Goal: Find specific page/section: Find specific page/section

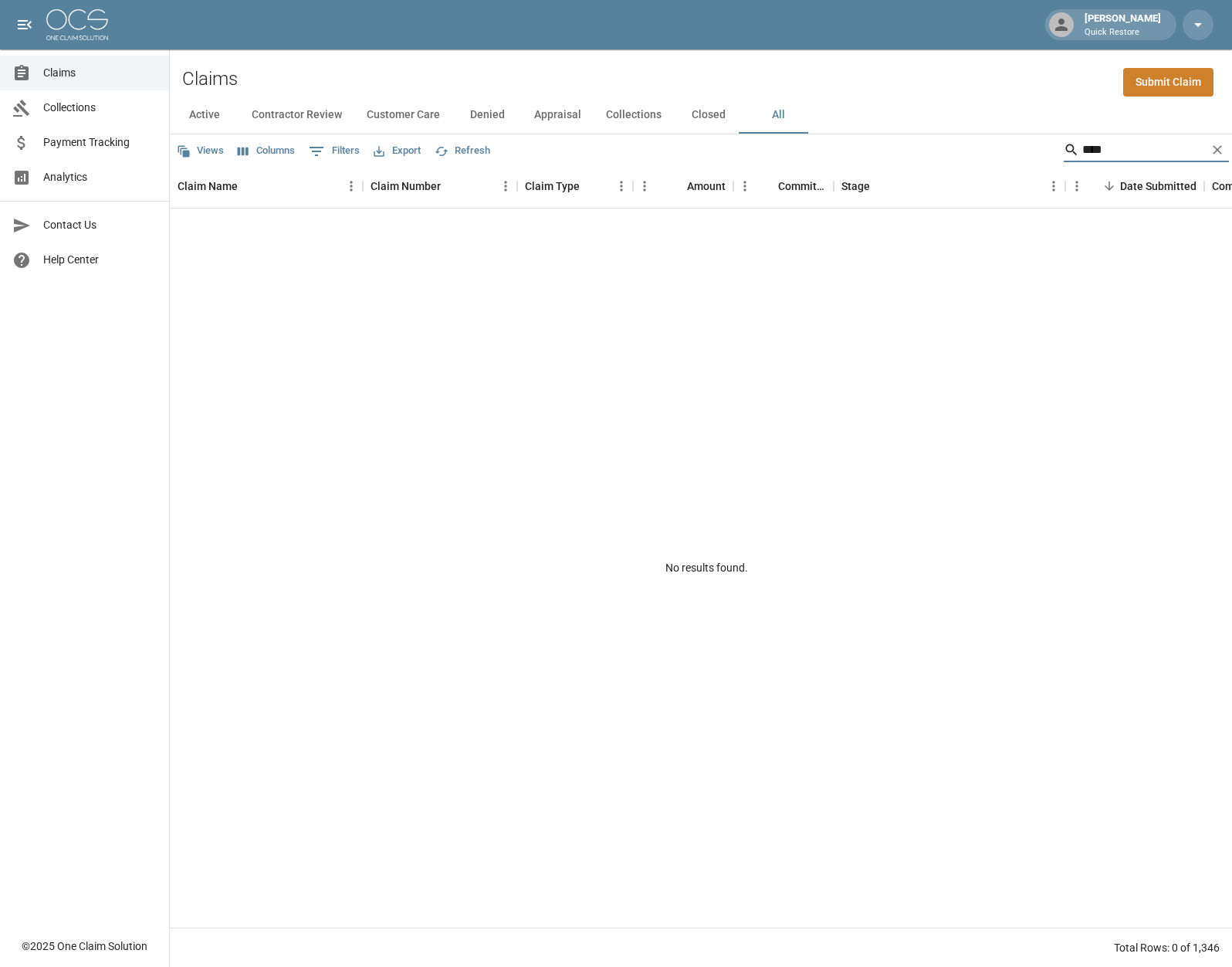
drag, startPoint x: 1106, startPoint y: 149, endPoint x: 994, endPoint y: 135, distance: 112.9
click at [994, 135] on div "Views Columns 0 Filters Export Refresh ****" at bounding box center [700, 150] width 1063 height 31
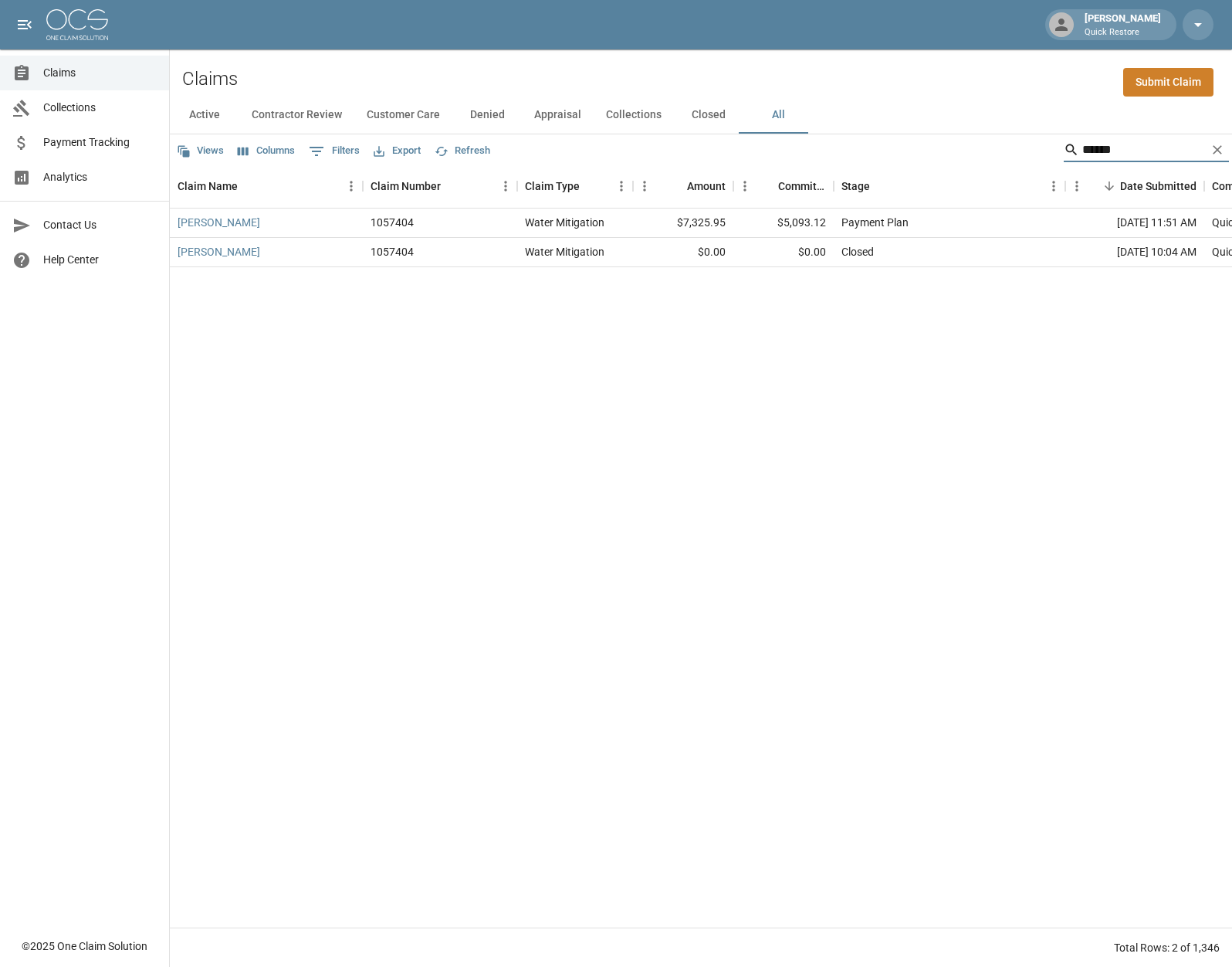
drag, startPoint x: 1124, startPoint y: 140, endPoint x: 1007, endPoint y: 171, distance: 121.0
click at [1008, 172] on div "Views Columns 0 Filters Export Refresh ****** Claim Name Claim Number Claim Typ…" at bounding box center [700, 551] width 1063 height 833
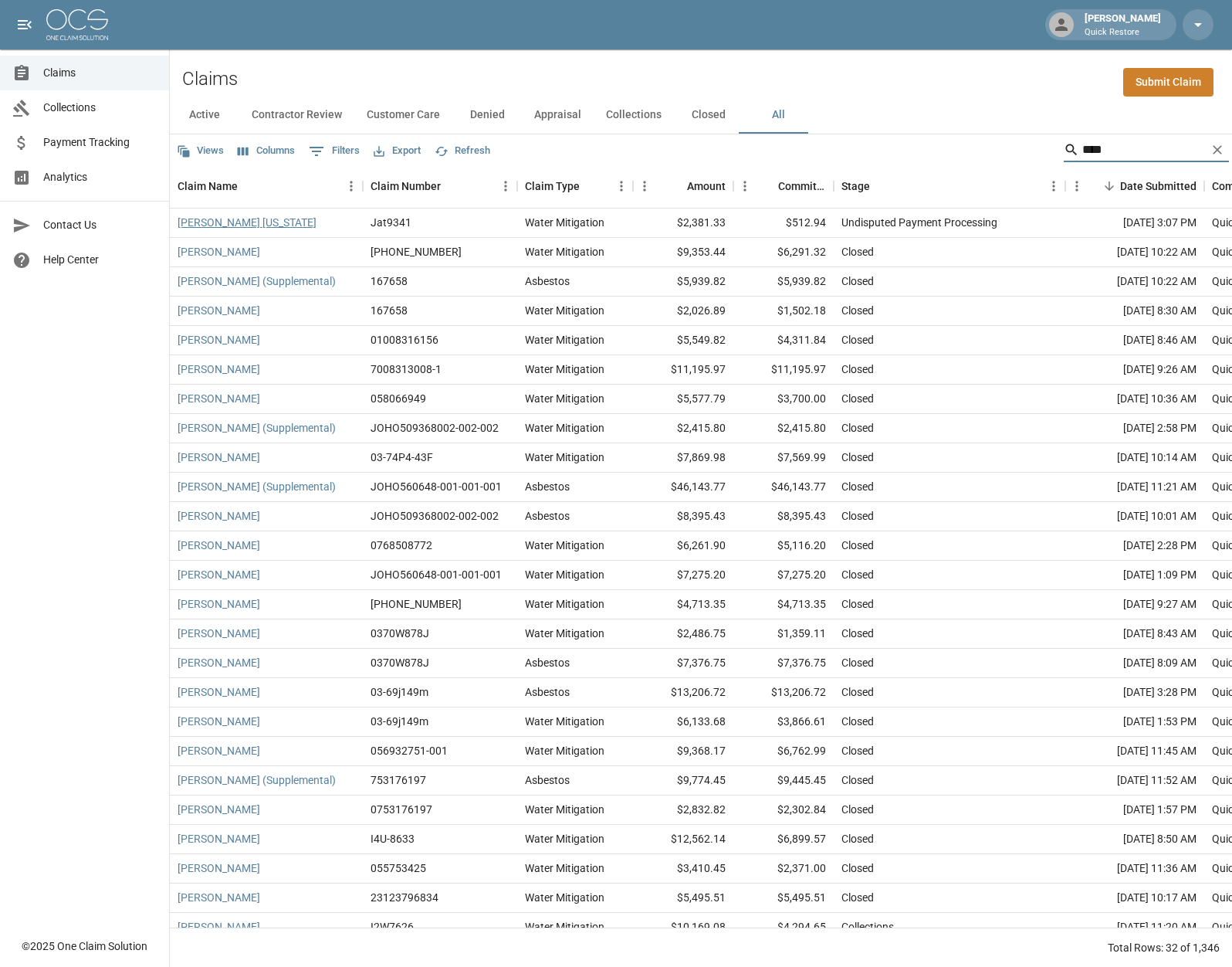
type input "****"
click at [239, 221] on link "[PERSON_NAME] [US_STATE]" at bounding box center [247, 222] width 139 height 16
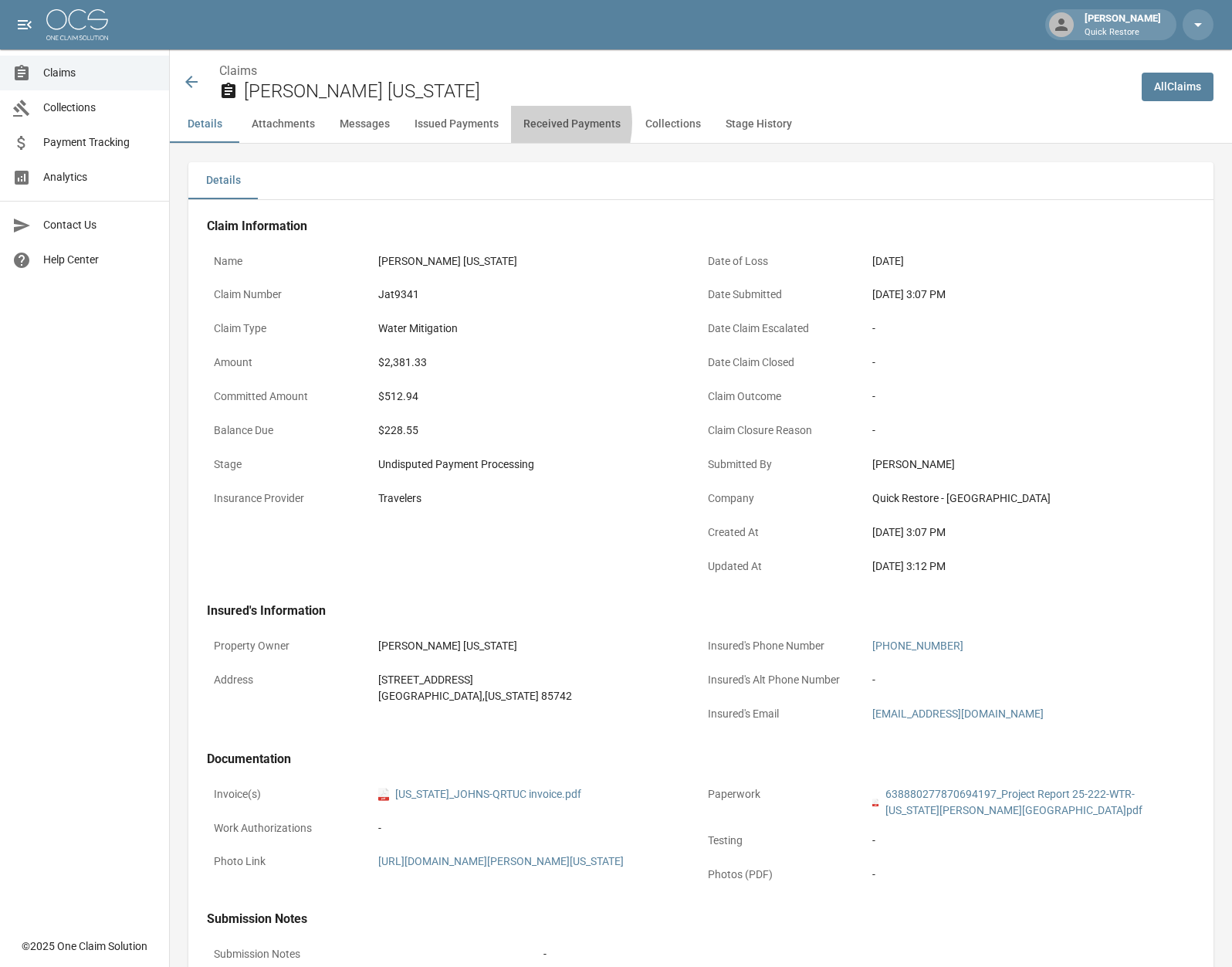
click at [528, 122] on button "Received Payments" at bounding box center [572, 124] width 122 height 37
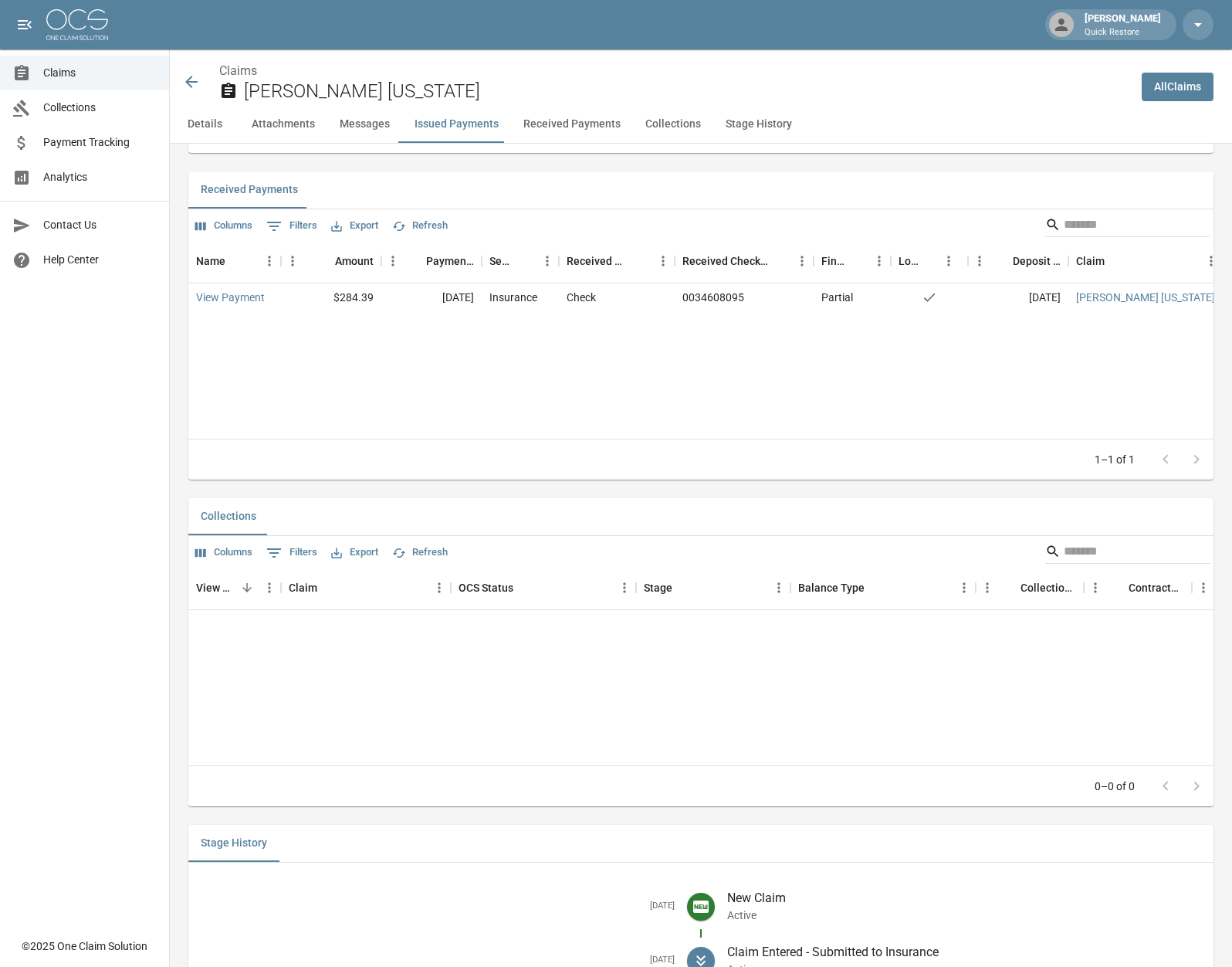
scroll to position [2001, 0]
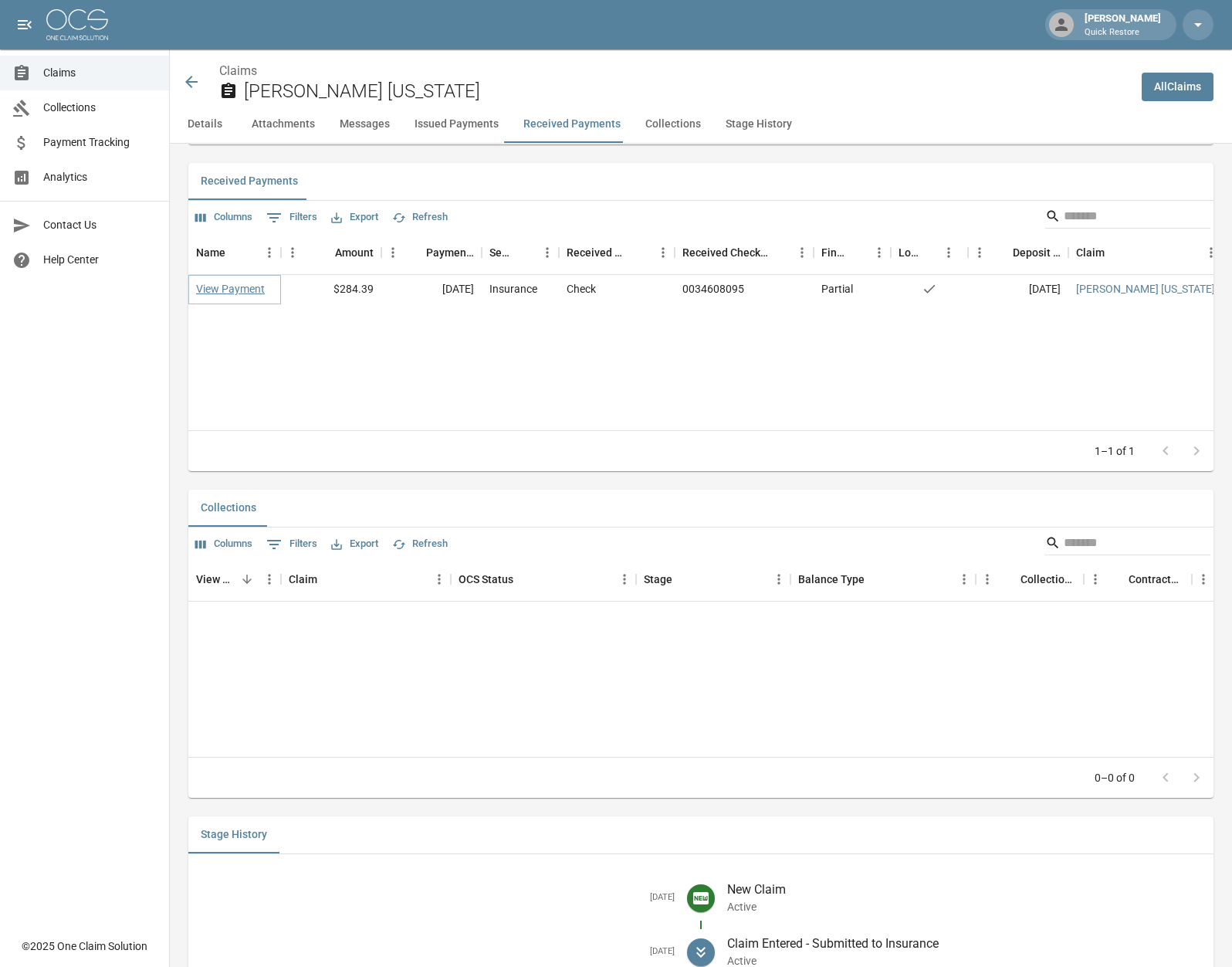
click at [228, 297] on link "View Payment" at bounding box center [230, 289] width 69 height 16
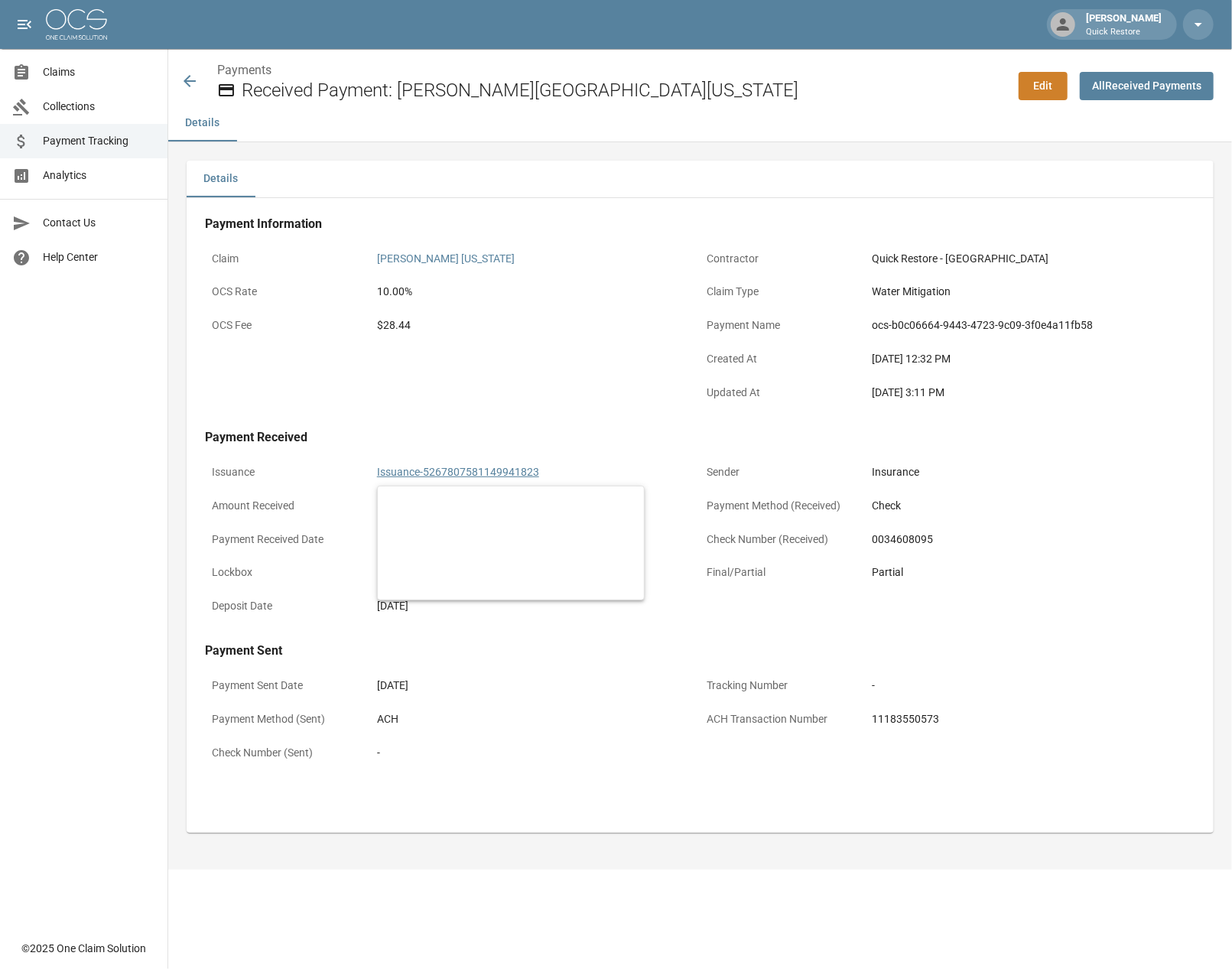
click at [406, 473] on link "Issuance-5267807581149941823" at bounding box center [458, 471] width 162 height 13
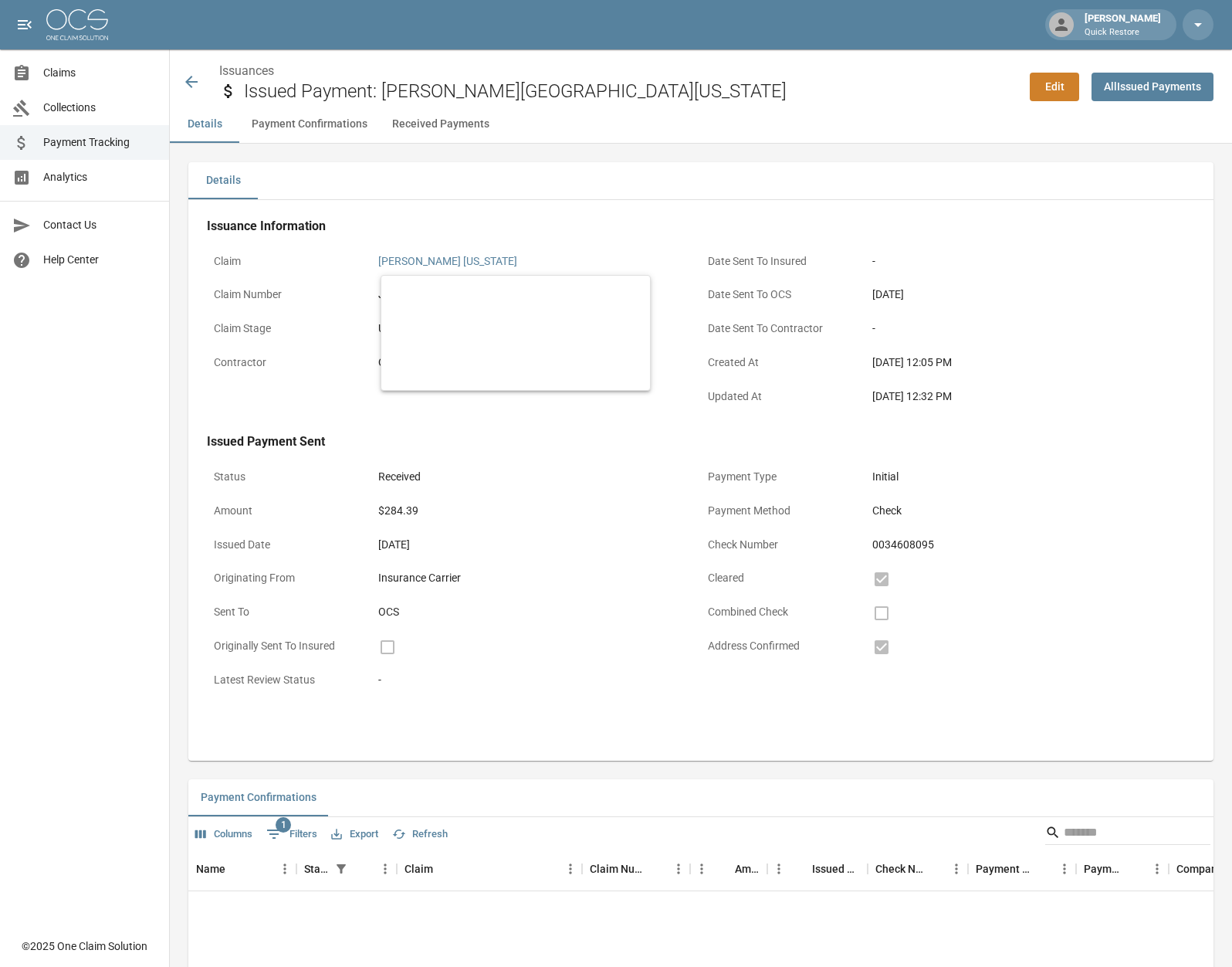
click at [396, 261] on link "[PERSON_NAME] [US_STATE]" at bounding box center [448, 261] width 139 height 13
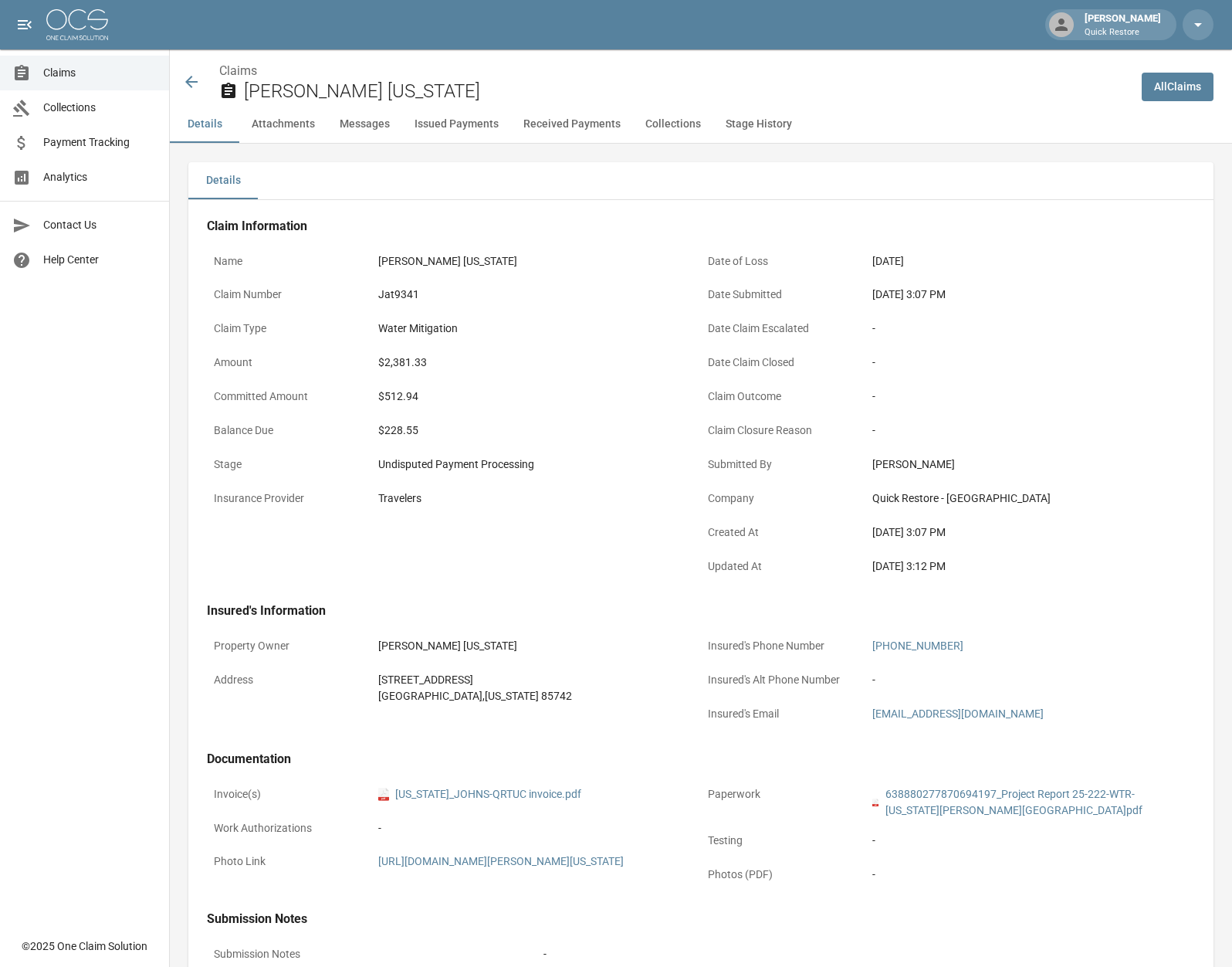
click at [193, 78] on icon at bounding box center [191, 81] width 19 height 19
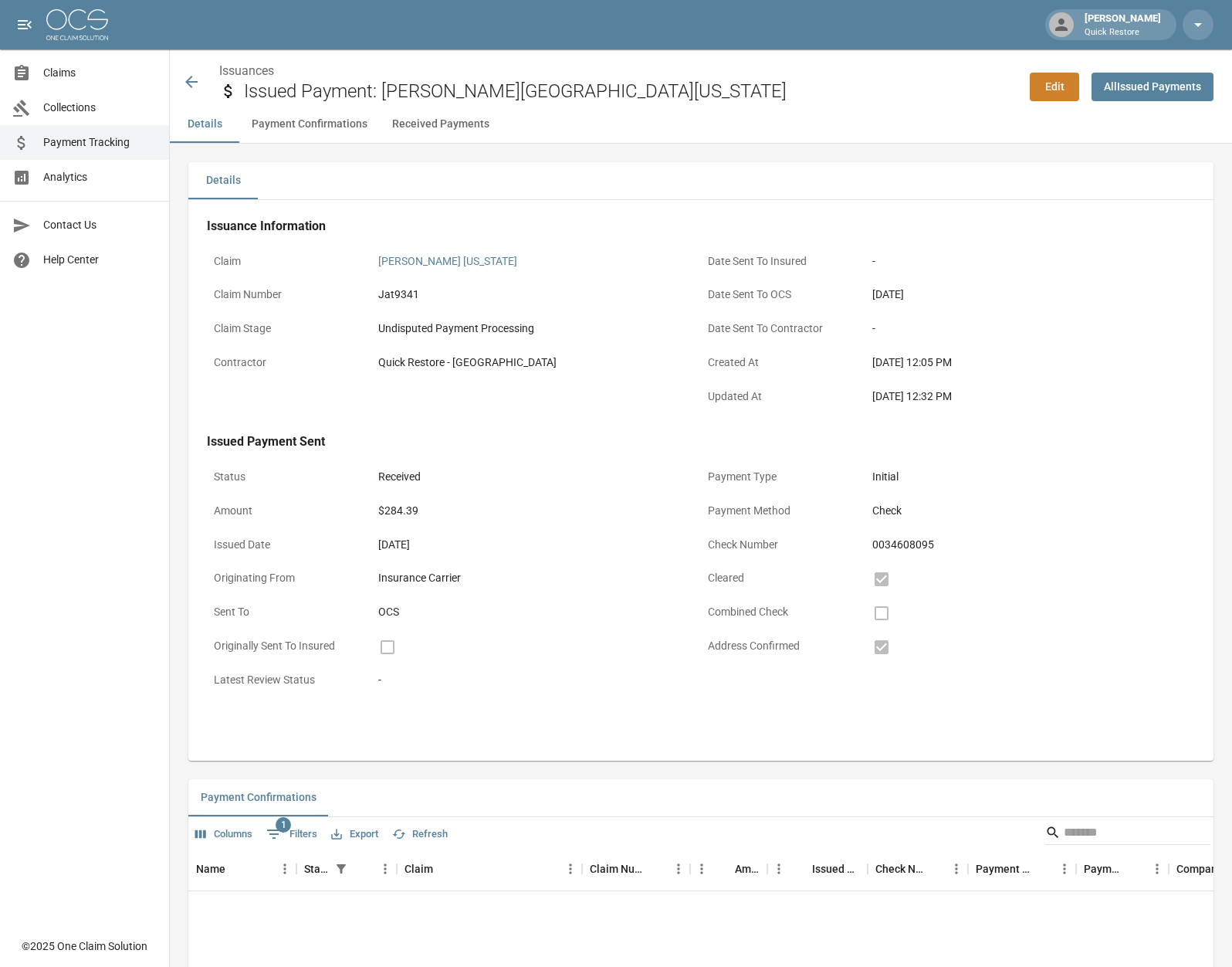
click at [185, 81] on icon at bounding box center [191, 81] width 19 height 19
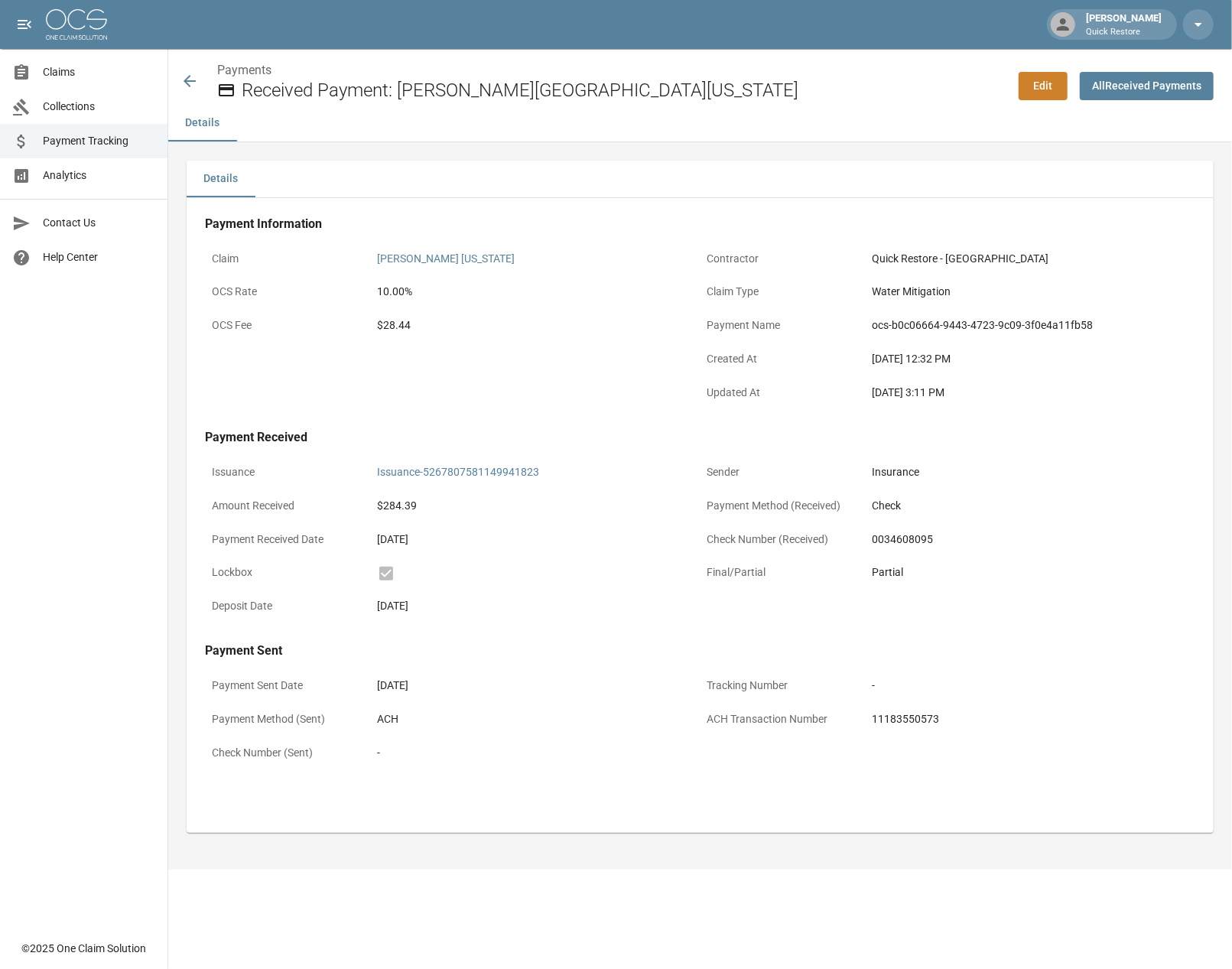
click at [182, 79] on div "Payments Received Payment: [PERSON_NAME][GEOGRAPHIC_DATA][US_STATE]" at bounding box center [587, 77] width 838 height 56
click at [188, 78] on icon at bounding box center [189, 81] width 13 height 13
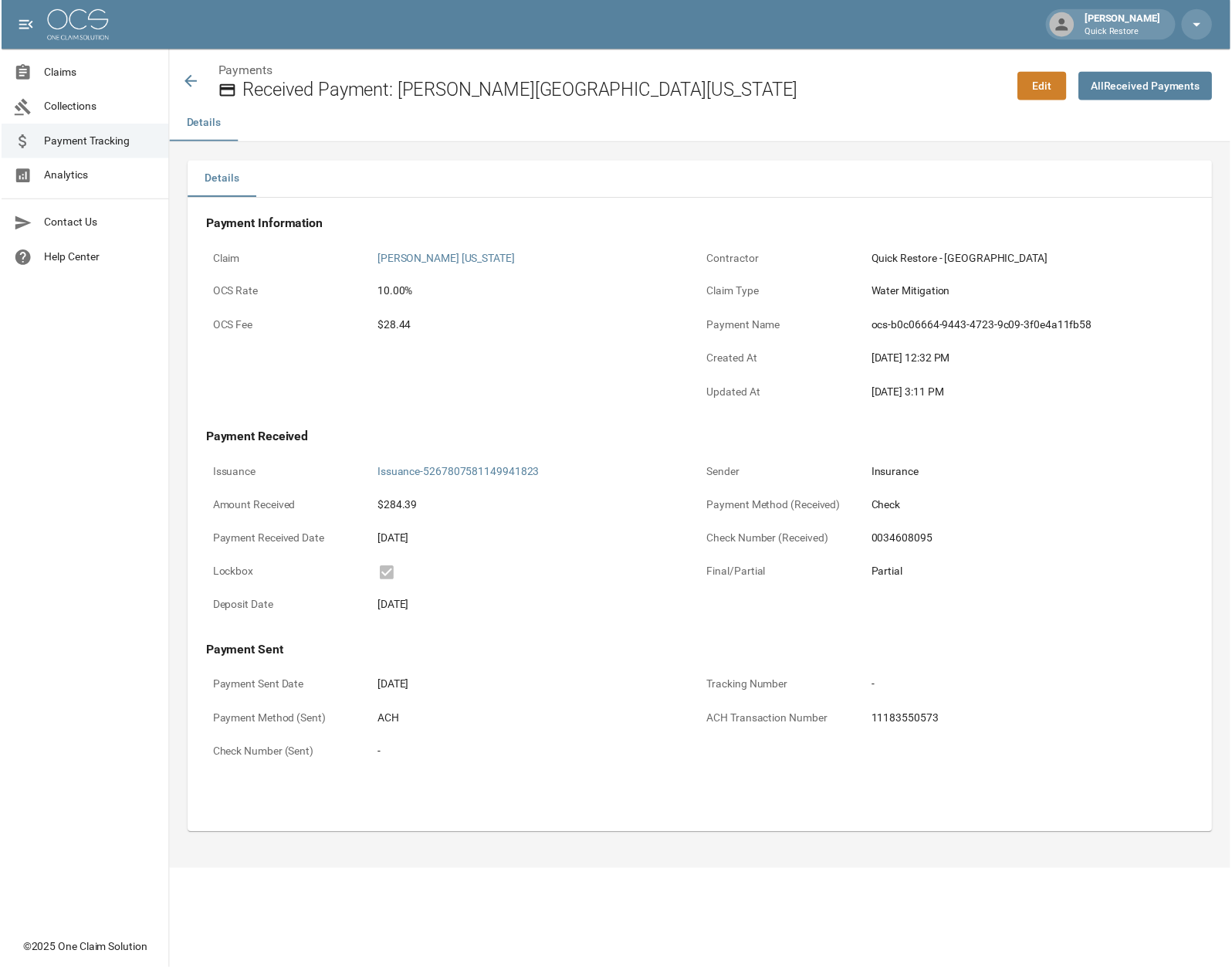
scroll to position [92, 0]
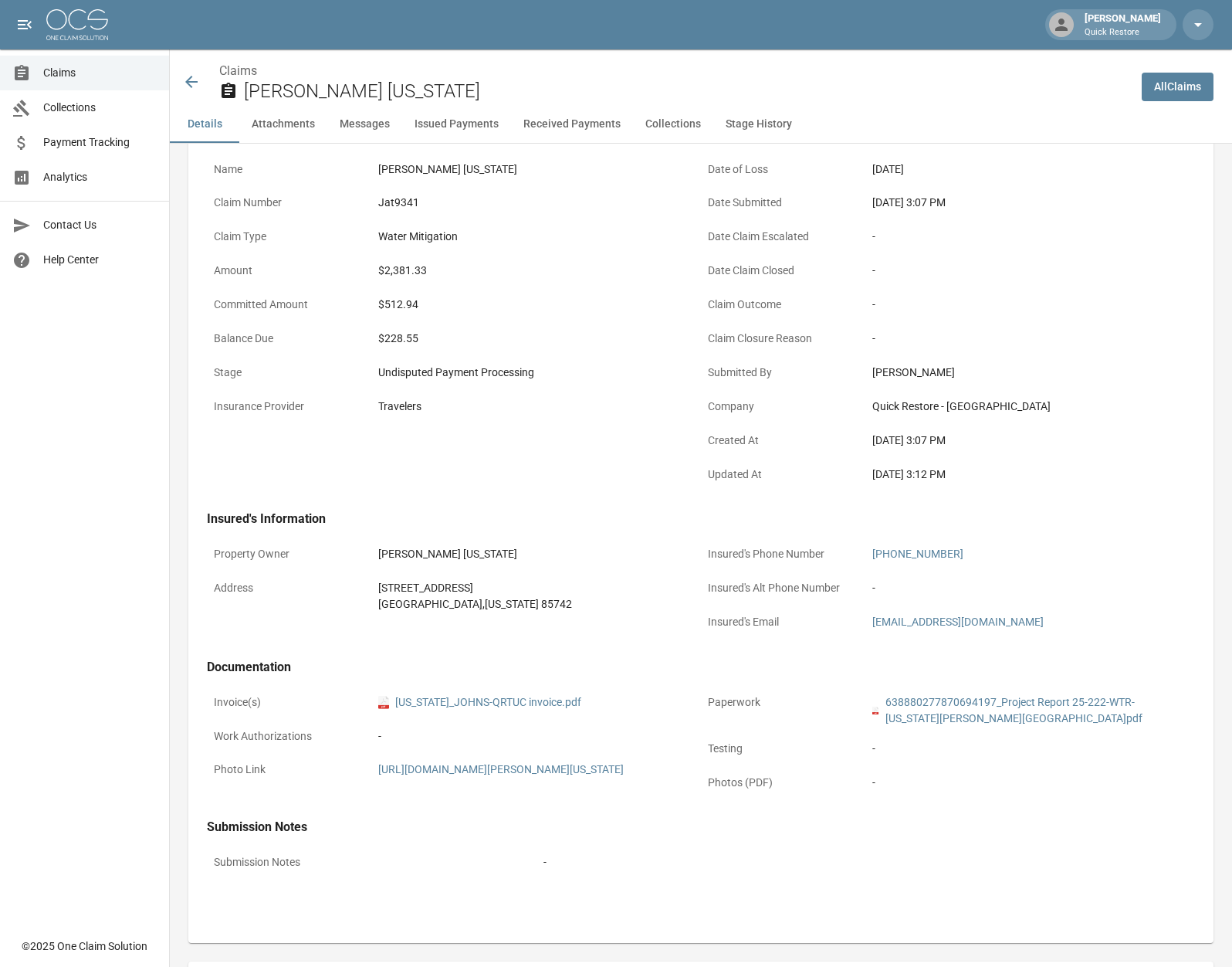
click at [184, 81] on icon at bounding box center [191, 81] width 19 height 19
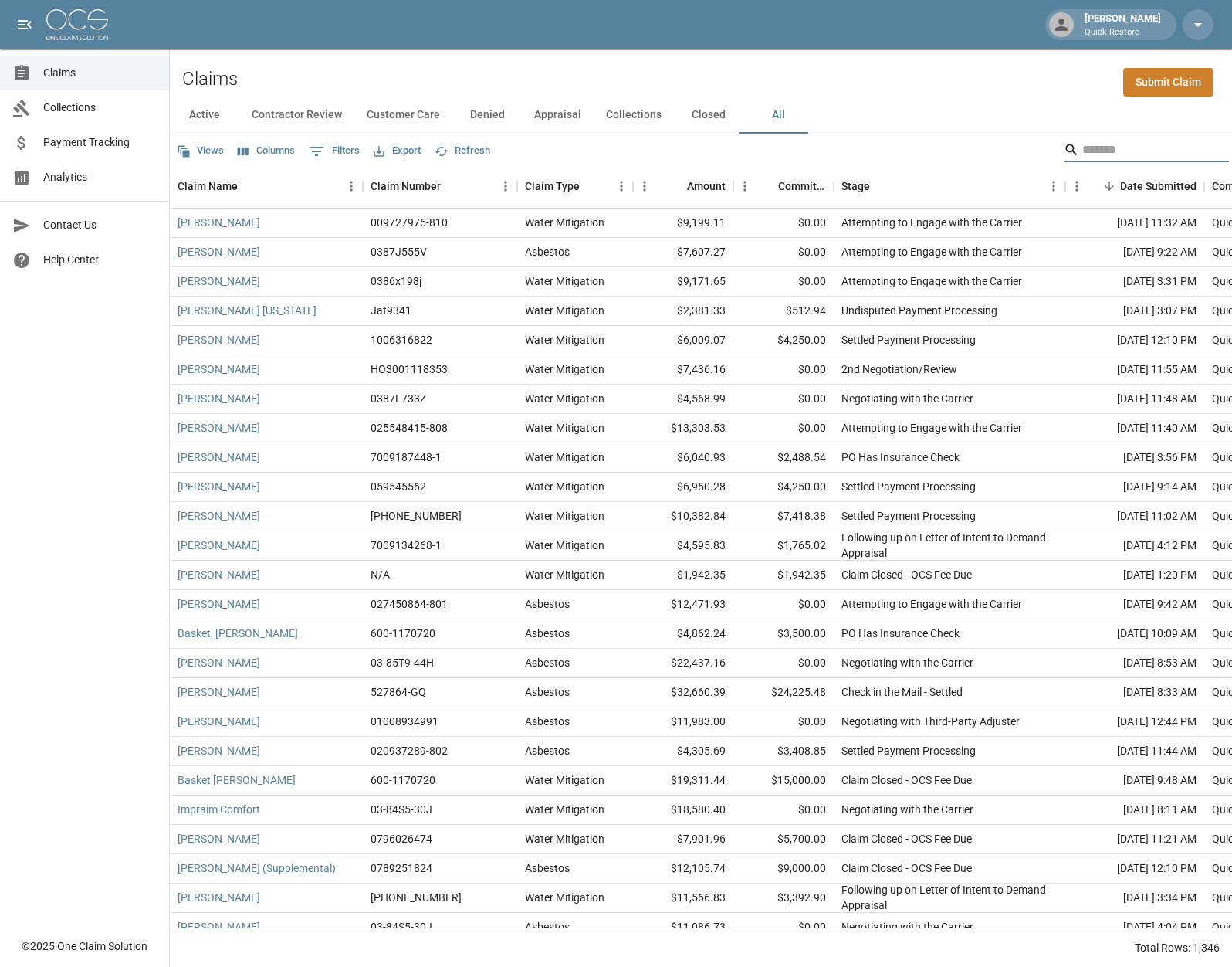
click at [1125, 158] on input "Search" at bounding box center [1144, 149] width 123 height 24
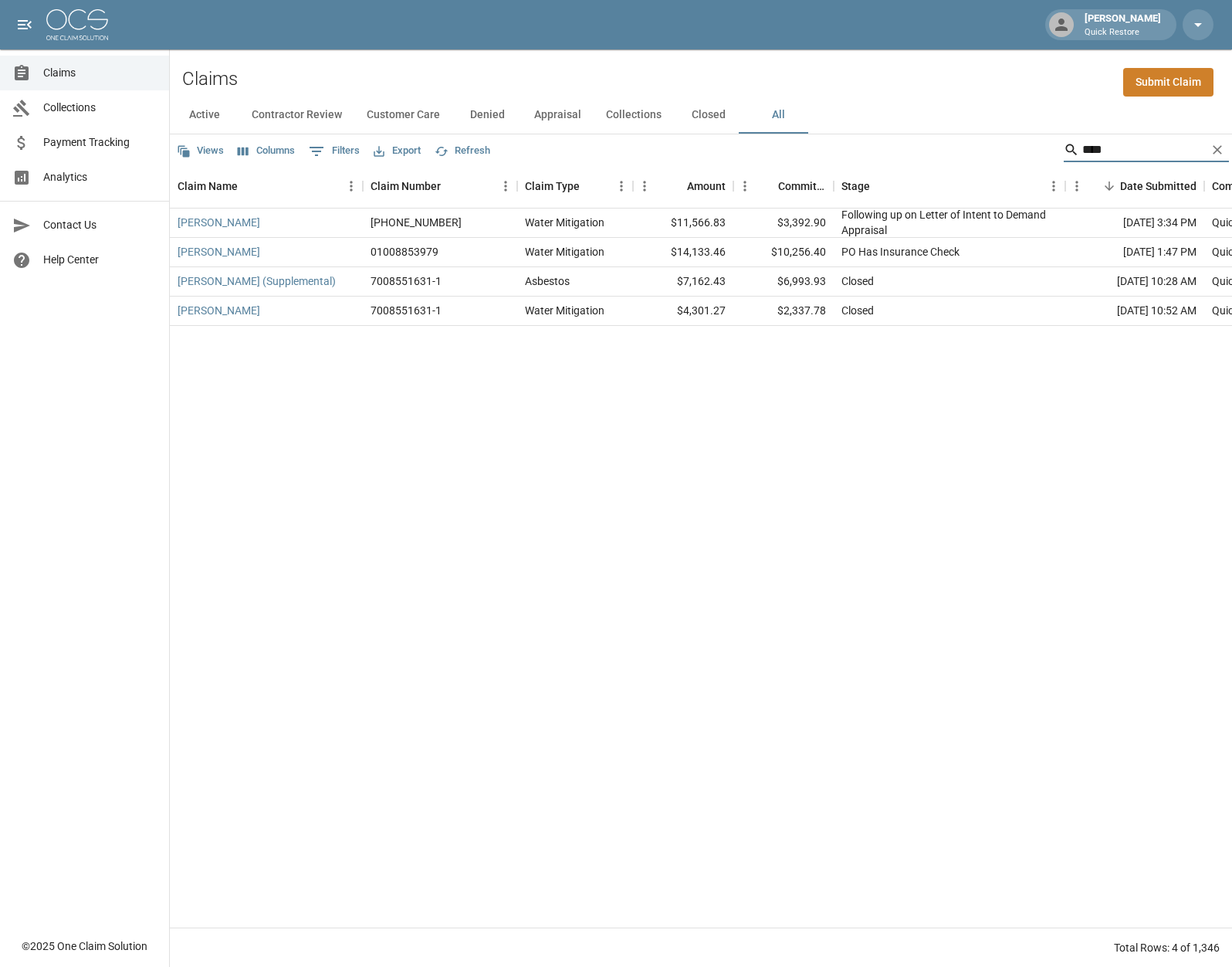
type input "****"
click at [1016, 259] on div "PO Has Insurance Check" at bounding box center [949, 253] width 231 height 29
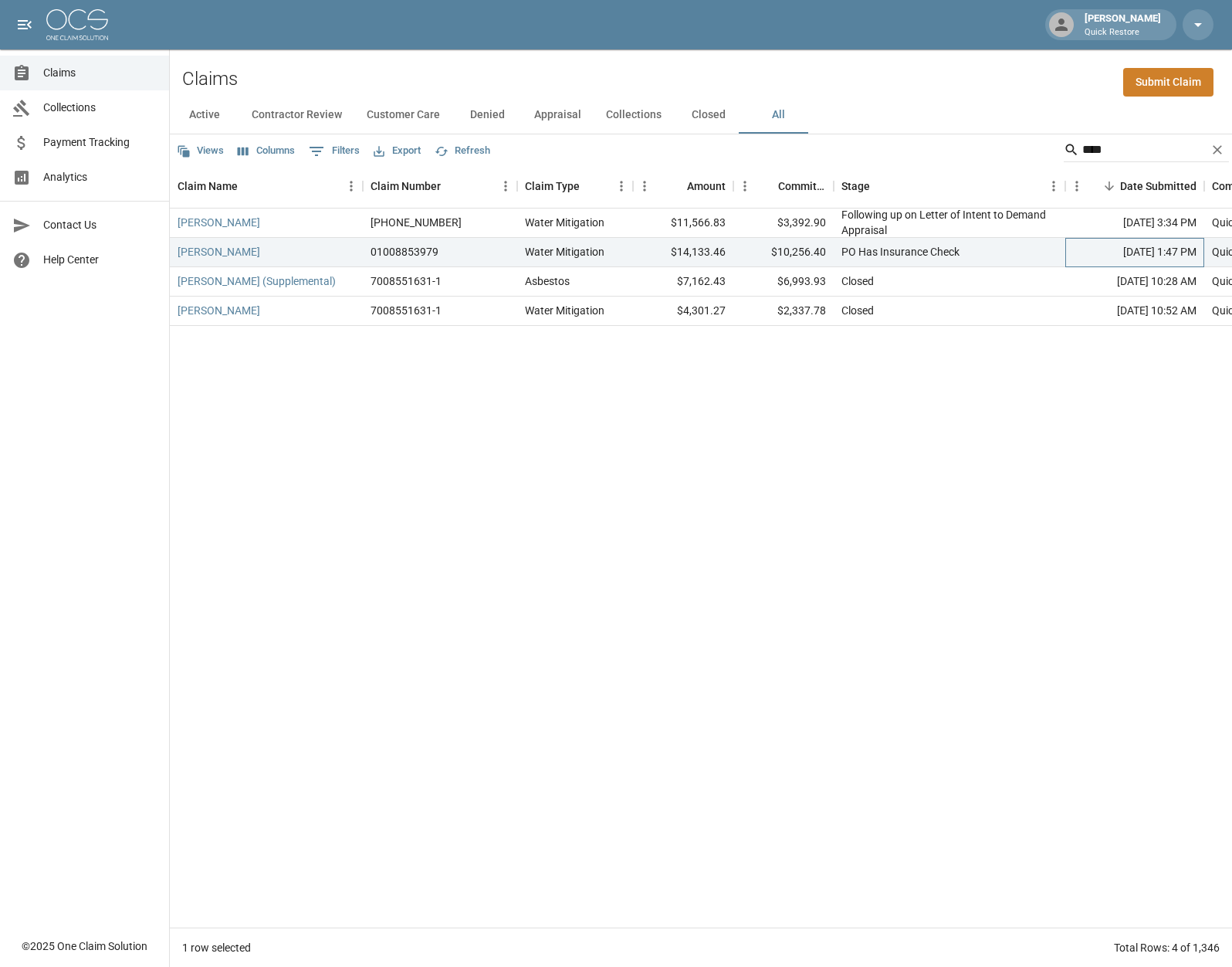
click at [1082, 251] on div "[DATE] 1:47 PM" at bounding box center [1135, 253] width 139 height 29
click at [604, 254] on div "Water Mitigation" at bounding box center [564, 252] width 79 height 16
drag, startPoint x: 667, startPoint y: 250, endPoint x: 658, endPoint y: 250, distance: 9.0
click at [666, 250] on div "$14,133.46" at bounding box center [683, 253] width 100 height 29
click at [473, 259] on div "01008853979" at bounding box center [440, 253] width 155 height 29
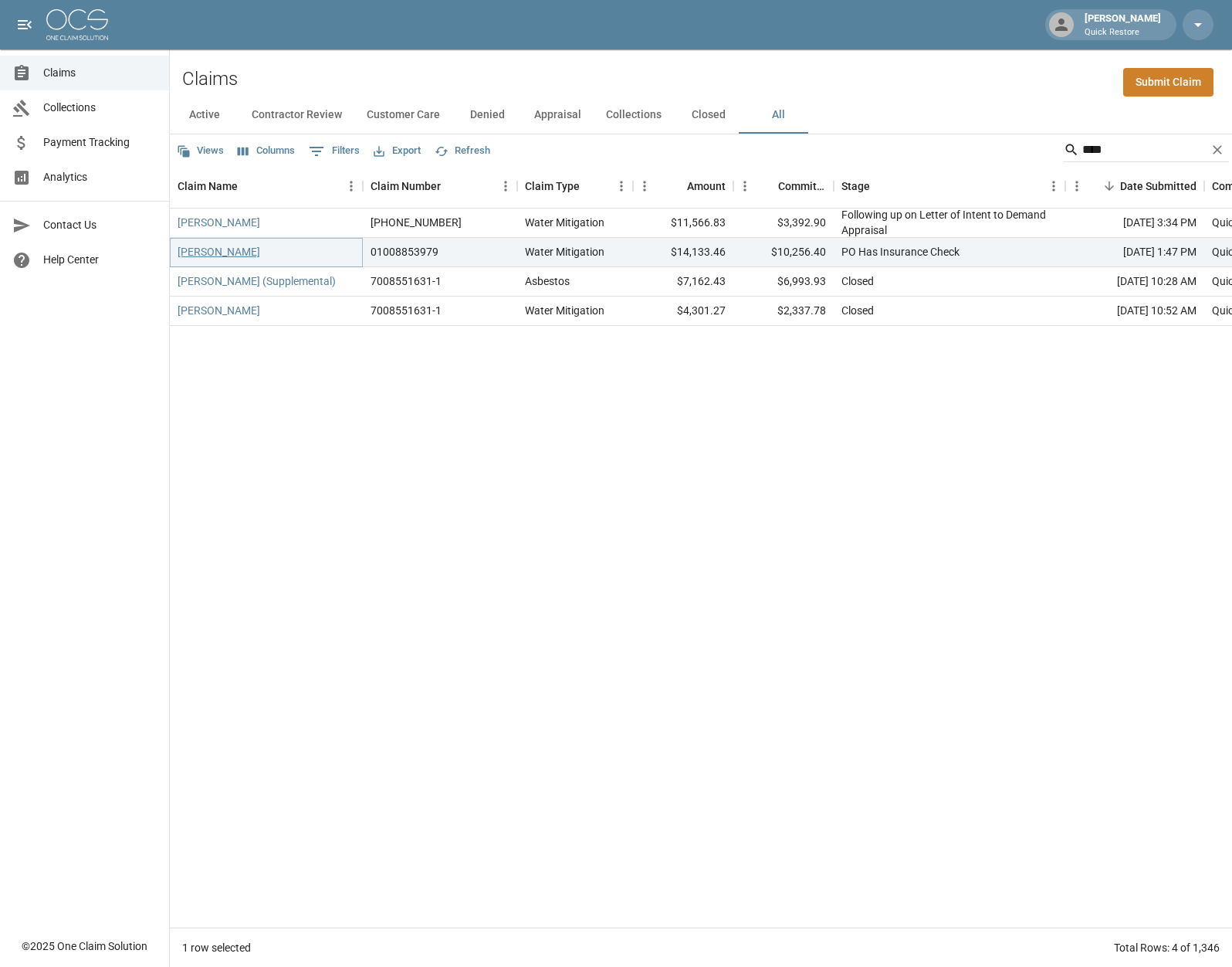
click at [228, 254] on link "[PERSON_NAME]" at bounding box center [218, 252] width 82 height 16
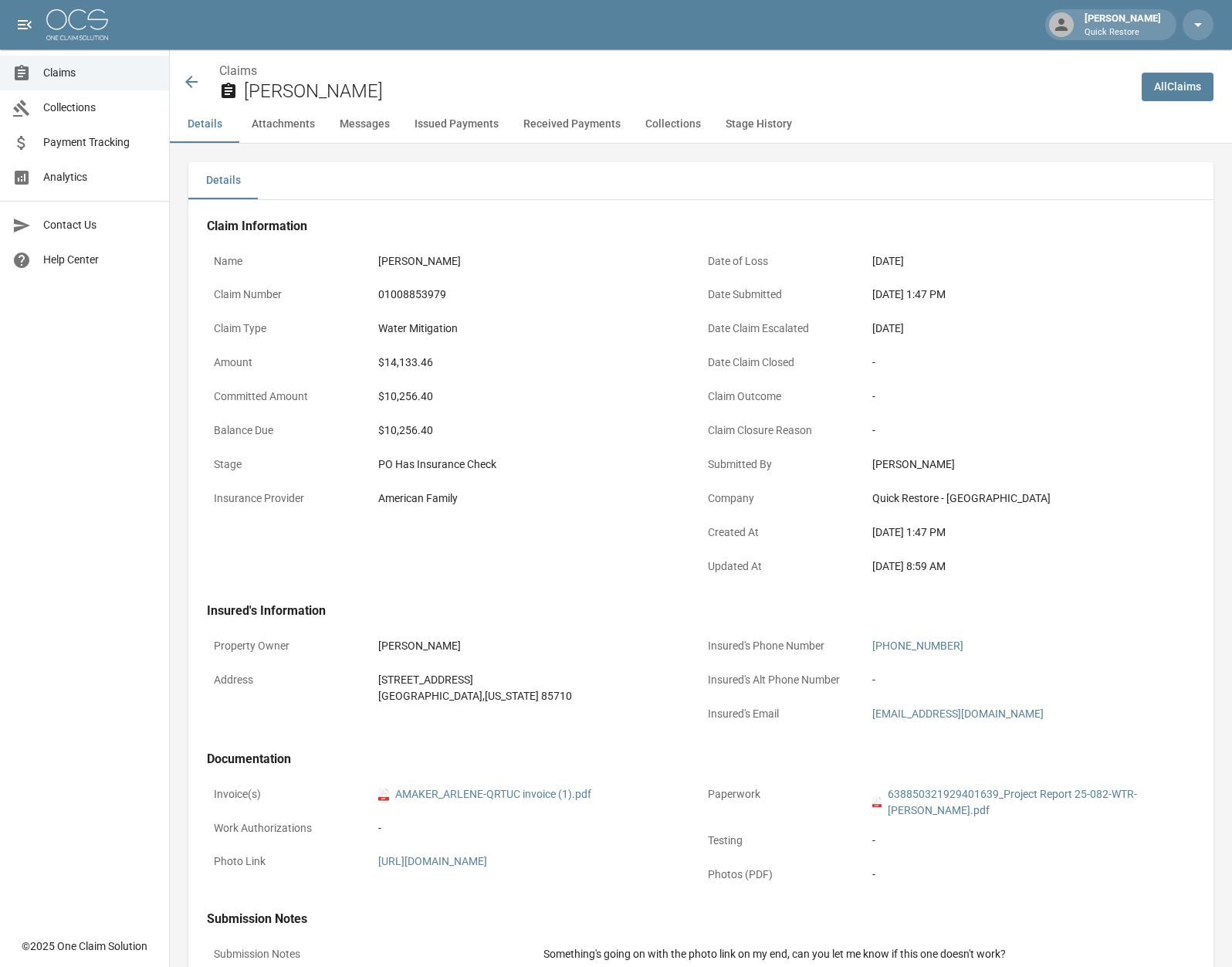
click at [199, 89] on icon at bounding box center [191, 81] width 19 height 19
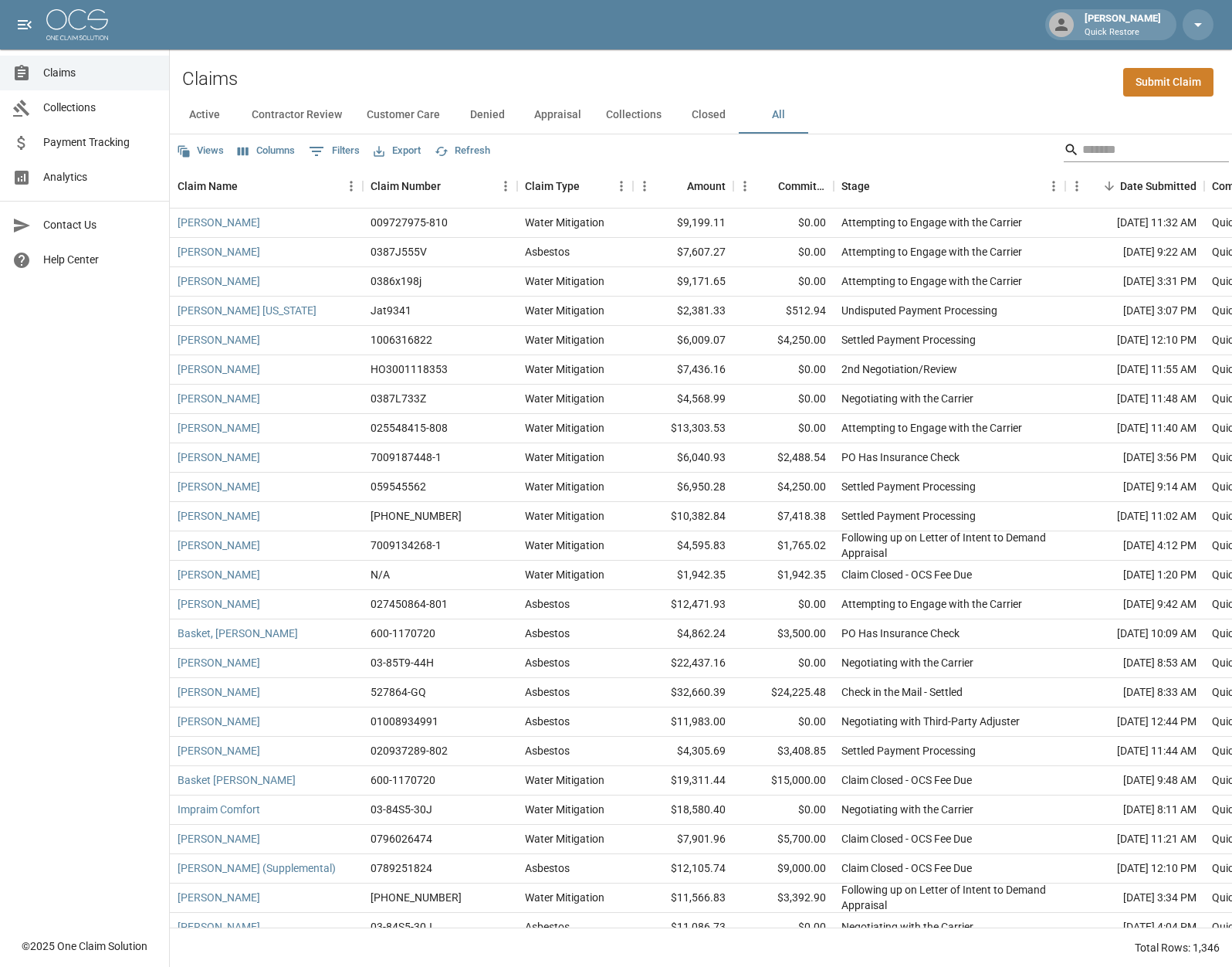
click at [1082, 145] on input "Search" at bounding box center [1144, 149] width 123 height 24
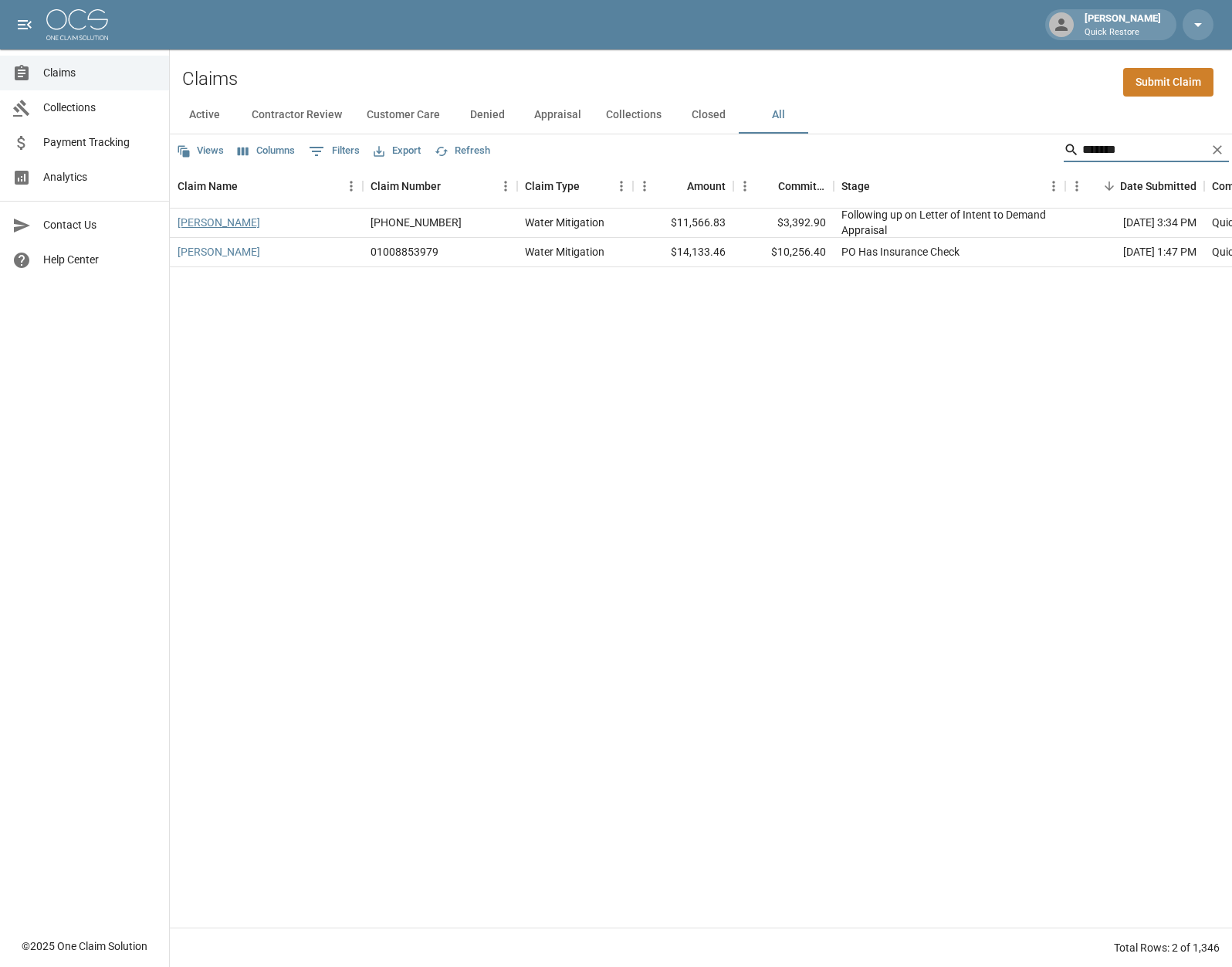
type input "*******"
click at [195, 226] on link "[PERSON_NAME]" at bounding box center [218, 222] width 82 height 16
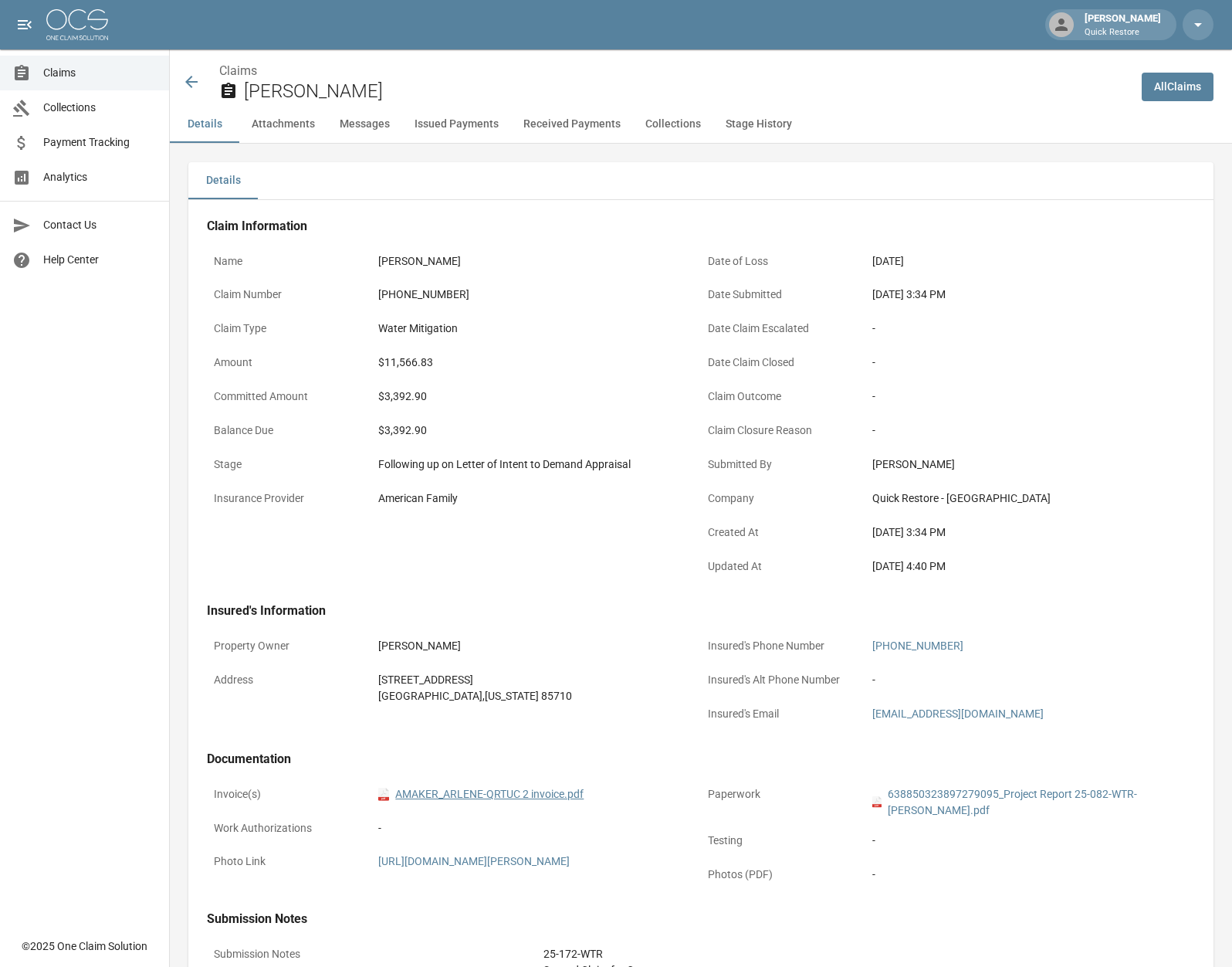
click at [443, 795] on link "pdf AMAKER_ARLENE-QRTUC 2 invoice.pdf" at bounding box center [481, 794] width 206 height 17
click at [195, 82] on icon at bounding box center [191, 81] width 19 height 19
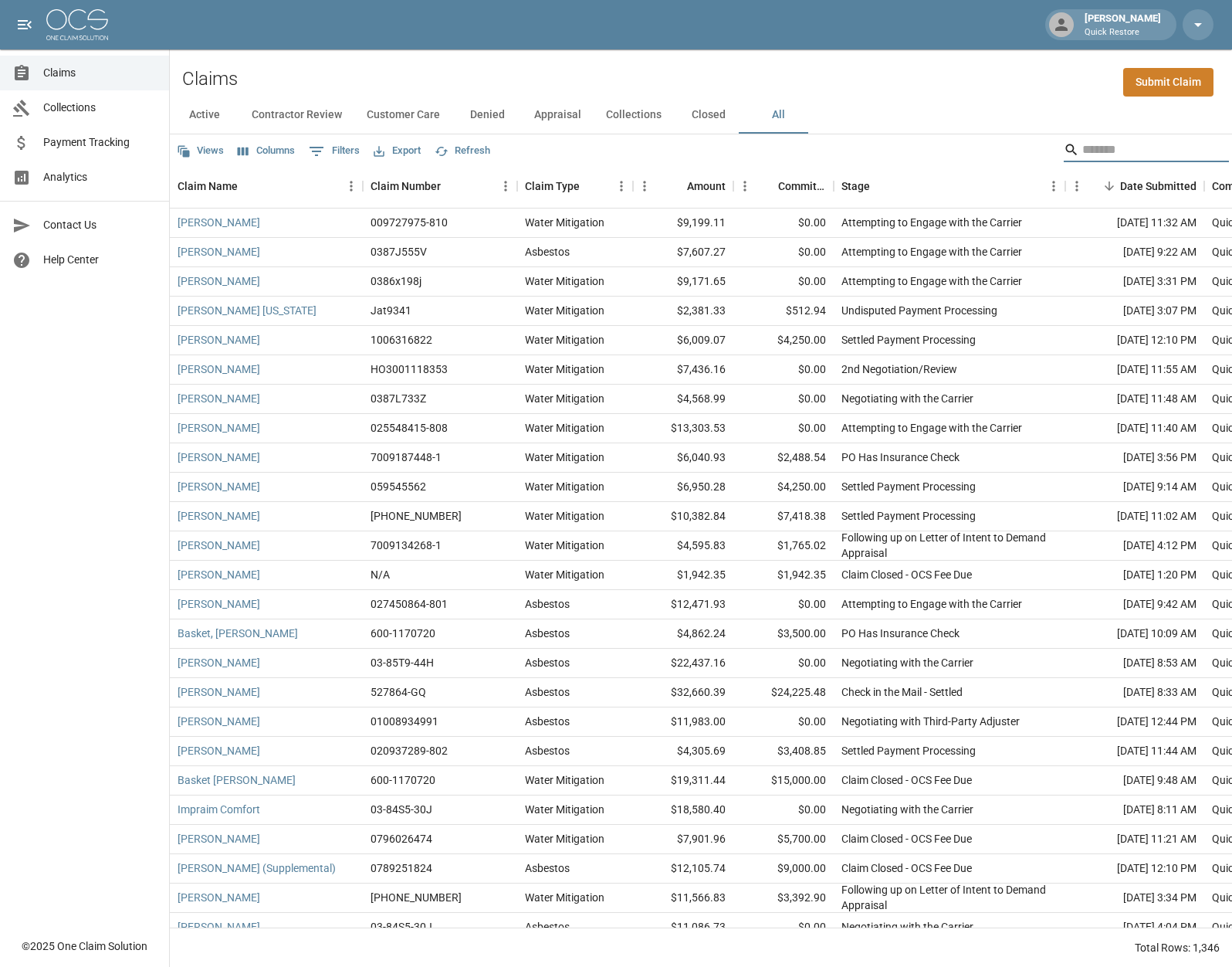
click at [1135, 140] on input "Search" at bounding box center [1144, 149] width 123 height 24
click at [1099, 148] on input "Search" at bounding box center [1144, 149] width 123 height 24
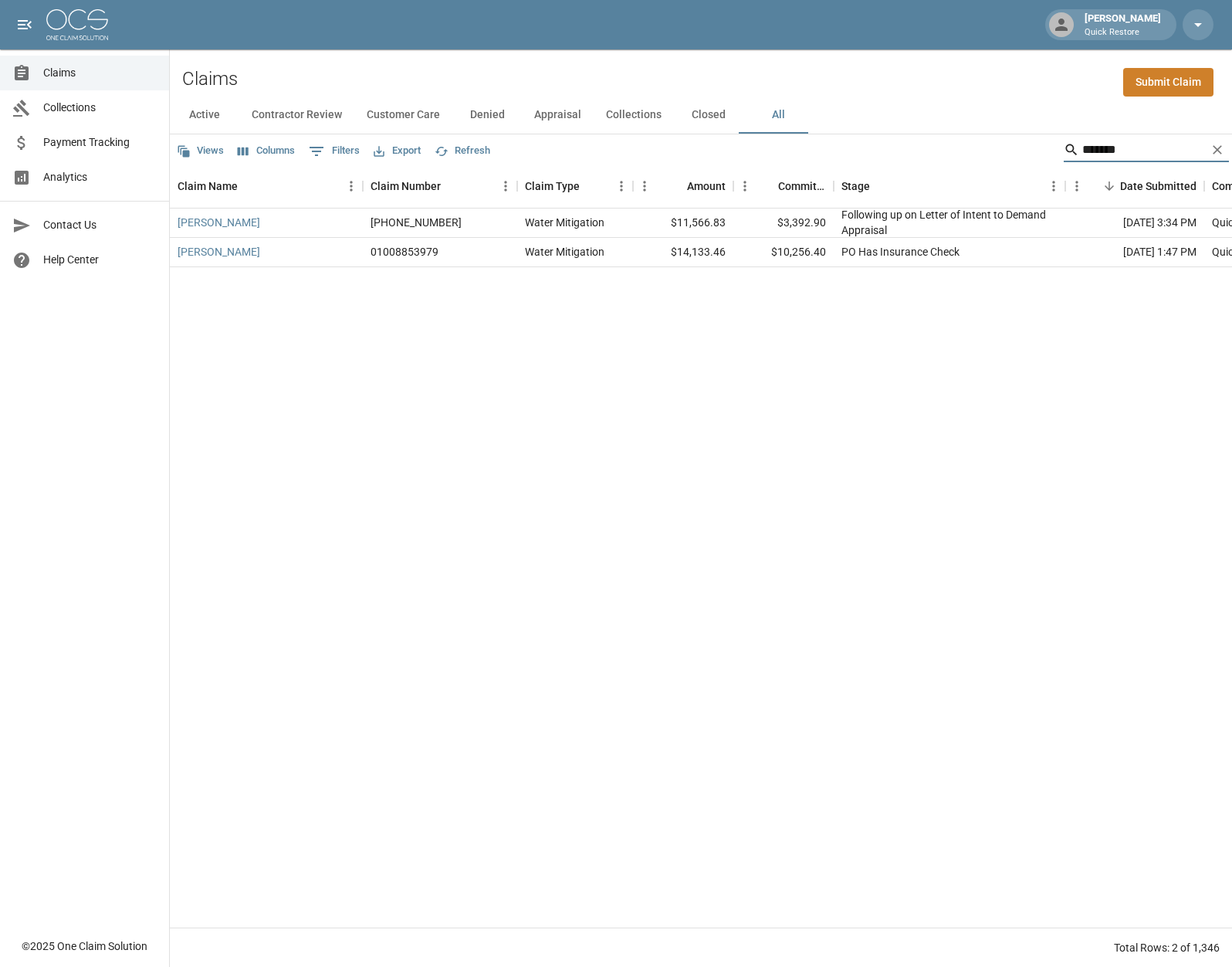
type input "*******"
